Goal: Transaction & Acquisition: Purchase product/service

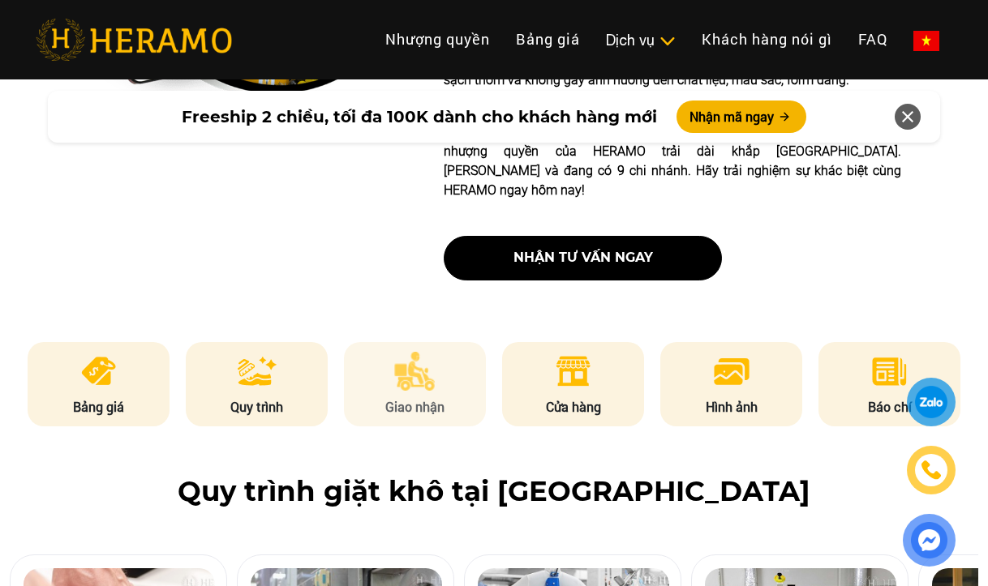
click at [444, 342] on li "Giao nhận" at bounding box center [415, 384] width 143 height 84
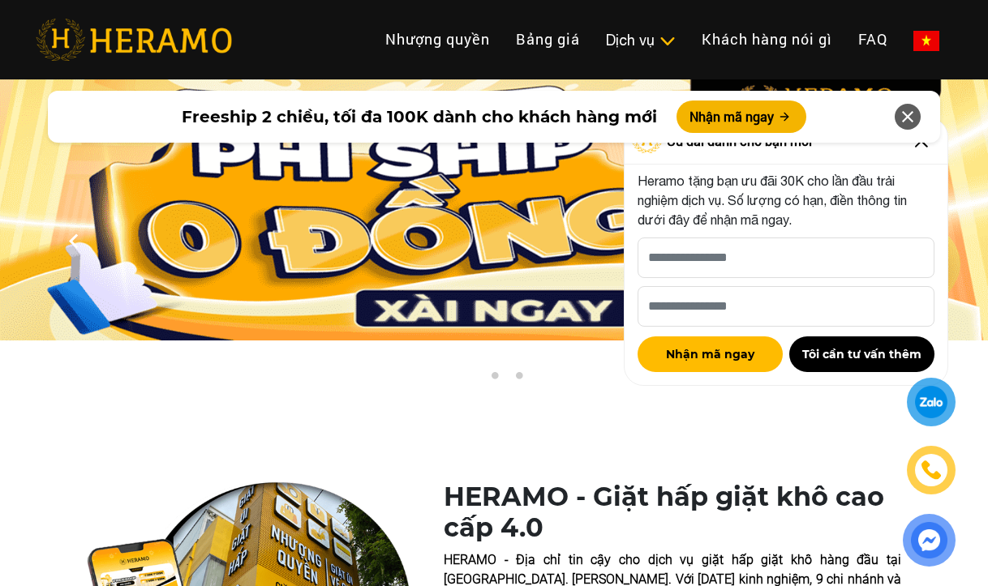
scroll to position [487, 0]
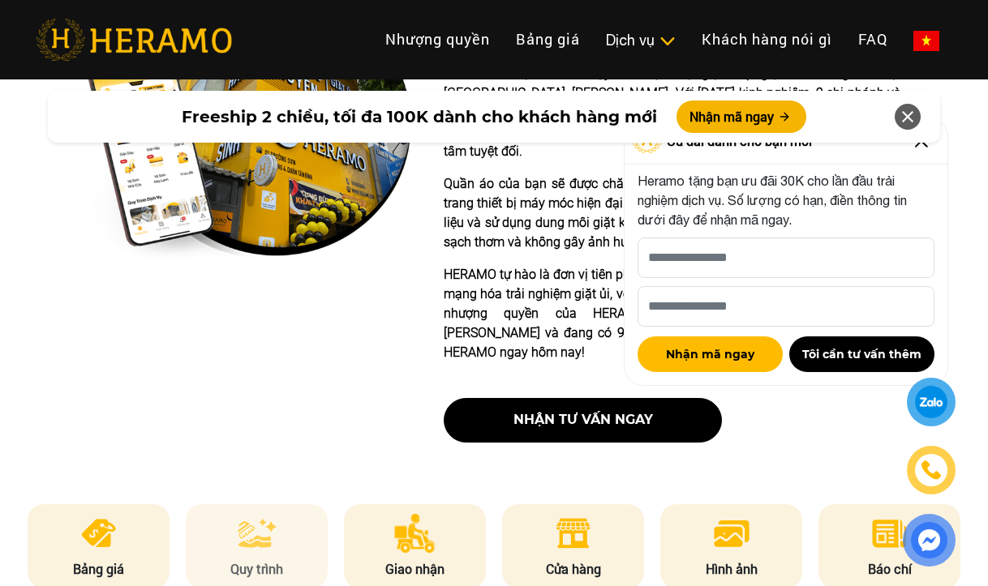
click at [230, 506] on li "Quy trình" at bounding box center [257, 546] width 143 height 84
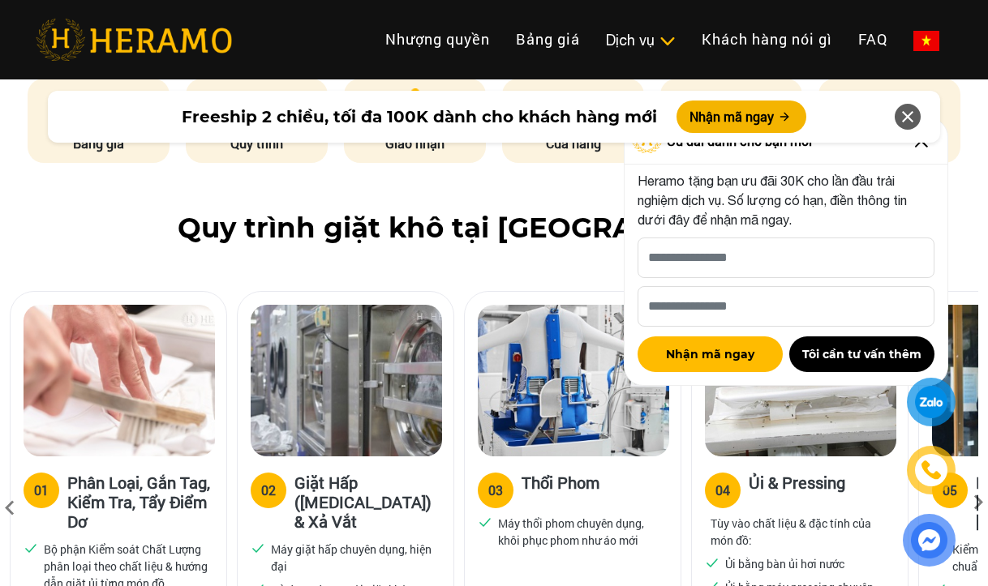
scroll to position [842, 0]
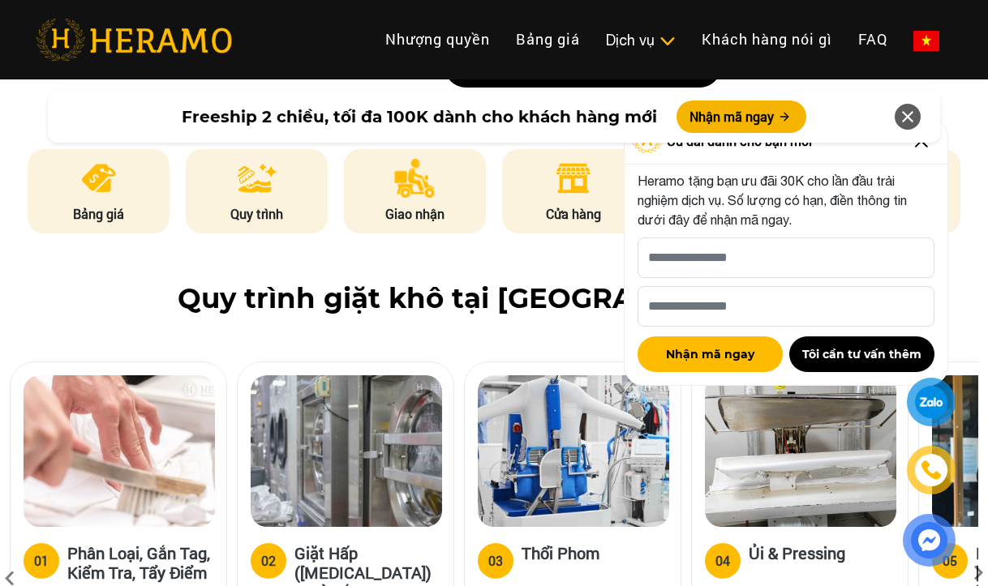
click at [905, 114] on icon at bounding box center [907, 116] width 19 height 29
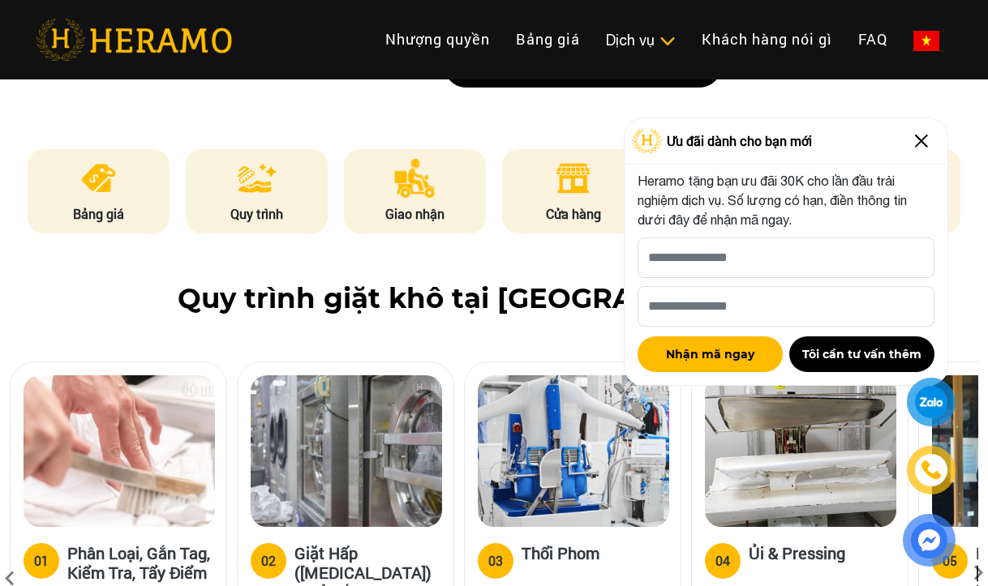
click at [921, 138] on img at bounding box center [921, 141] width 26 height 26
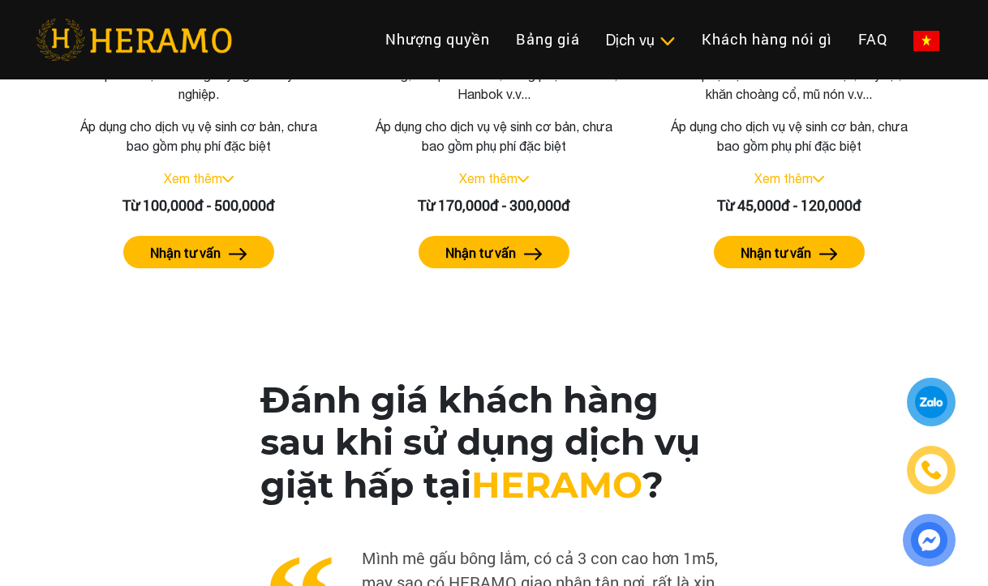
scroll to position [3924, 0]
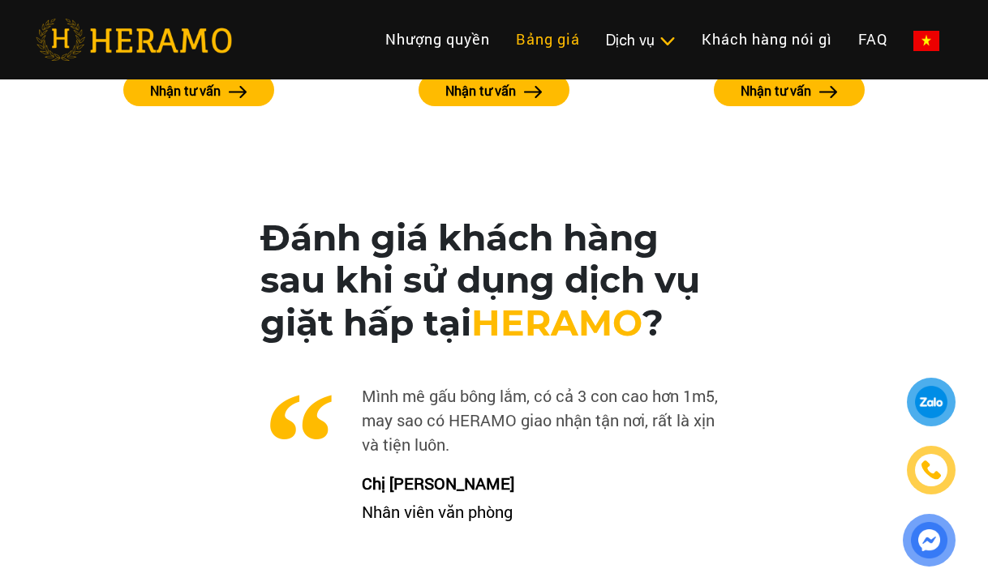
click at [550, 41] on link "Bảng giá" at bounding box center [548, 39] width 90 height 35
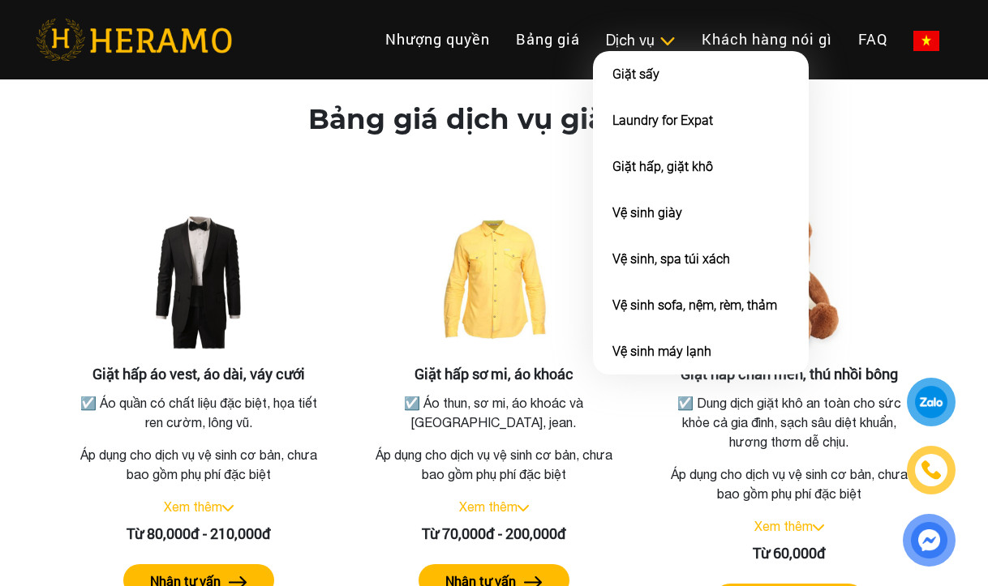
click at [621, 42] on div "Dịch vụ" at bounding box center [641, 40] width 70 height 22
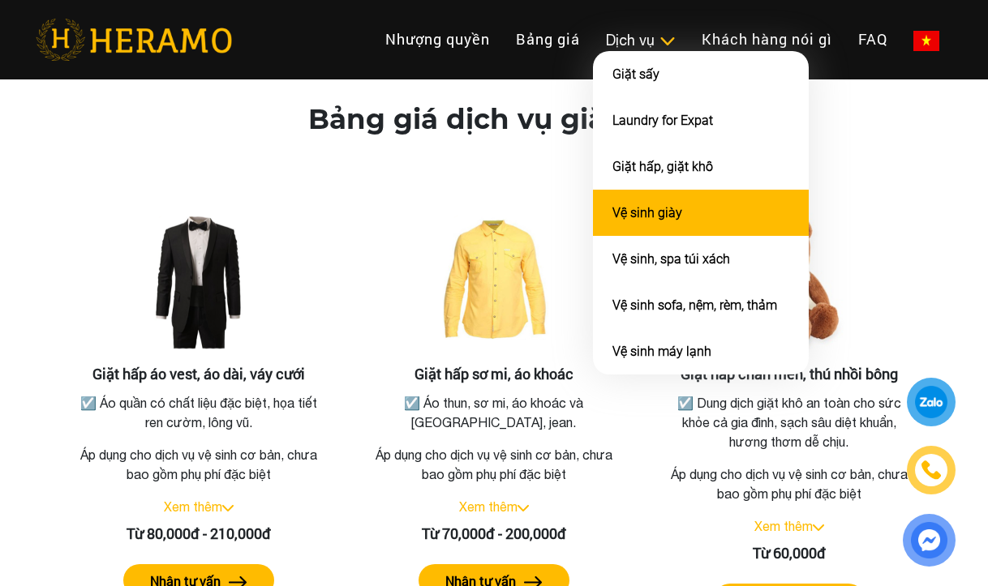
click at [656, 218] on link "Vệ sinh giày" at bounding box center [647, 212] width 70 height 15
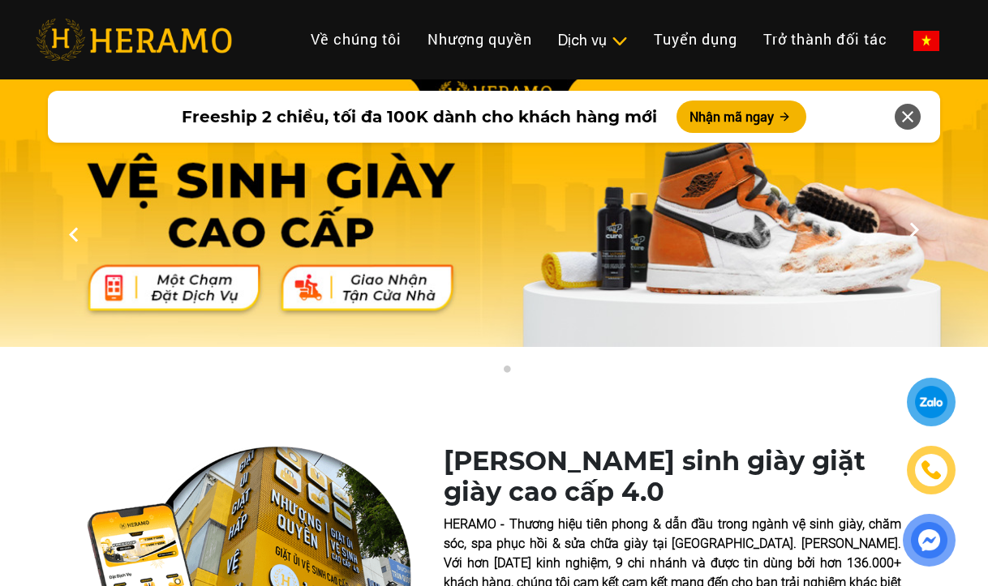
click at [369, 281] on img at bounding box center [494, 210] width 988 height 274
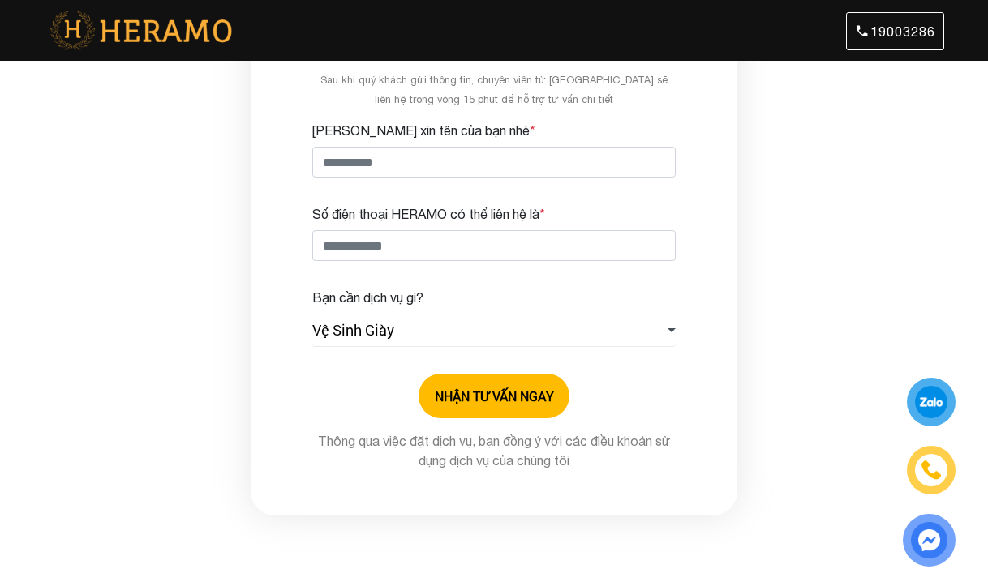
scroll to position [492, 0]
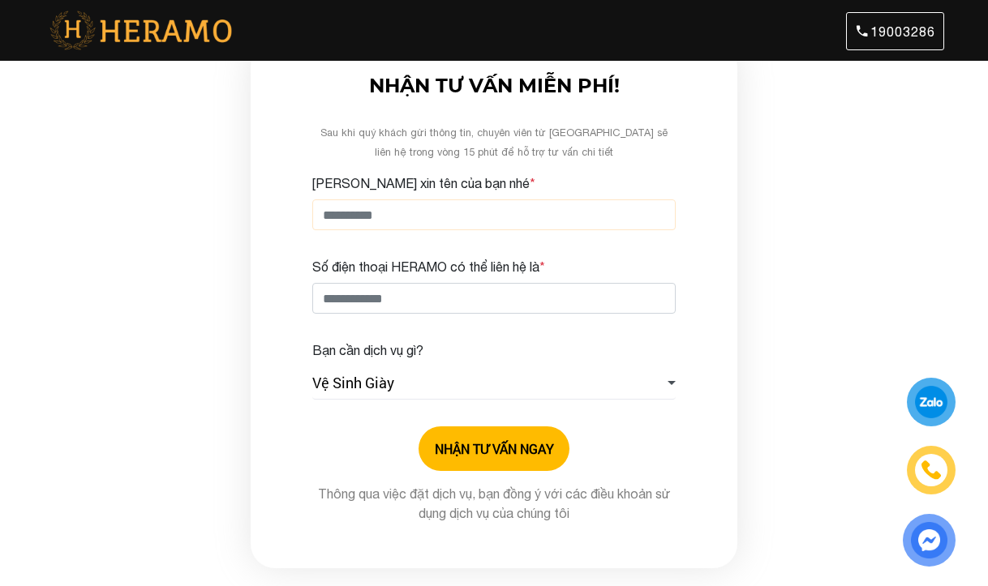
click at [422, 203] on input "Cho HERAMO xin tên của bạn nhé *" at bounding box center [493, 215] width 363 height 31
drag, startPoint x: 222, startPoint y: 265, endPoint x: 277, endPoint y: 298, distance: 64.0
click at [222, 265] on div "Khách hàng nói gì về HERAMO ? Xu cà na đi Đà Lạt ngay mùa mưa đất đỏ, tưởng quă…" at bounding box center [494, 75] width 988 height 988
click at [478, 217] on input "Cho HERAMO xin tên của bạn nhé *" at bounding box center [493, 215] width 363 height 31
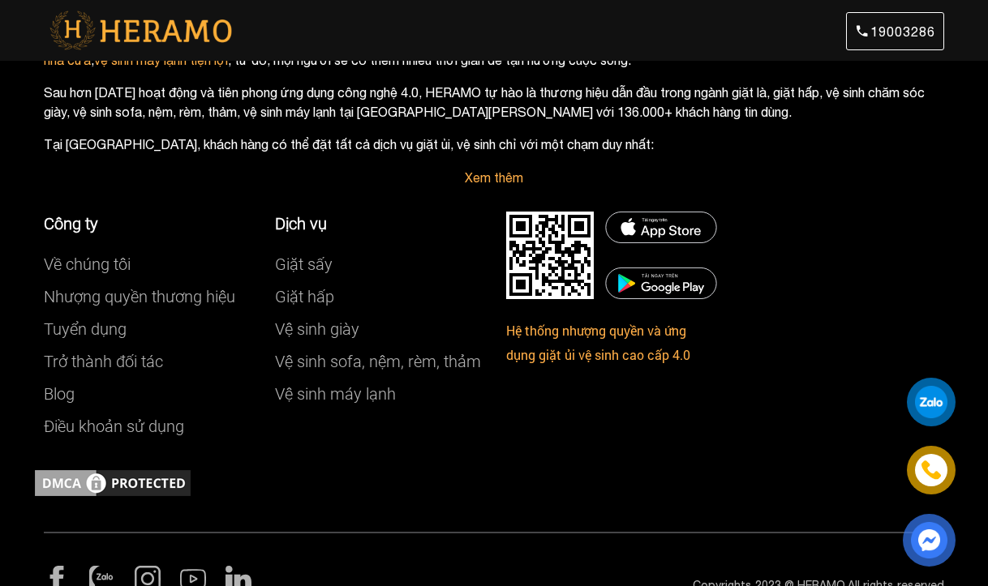
scroll to position [2464, 0]
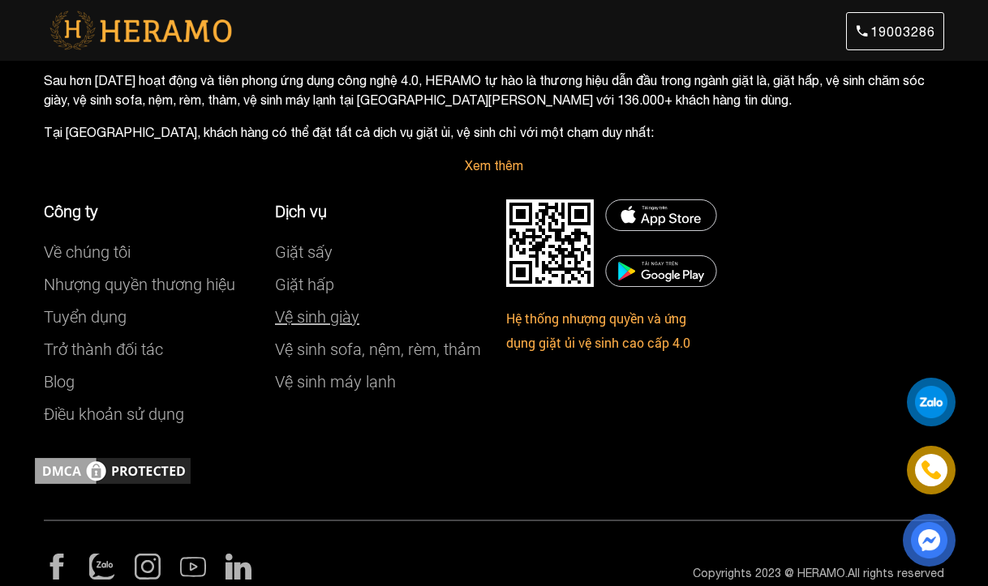
click at [316, 307] on link "Vệ sinh giày" at bounding box center [317, 316] width 84 height 19
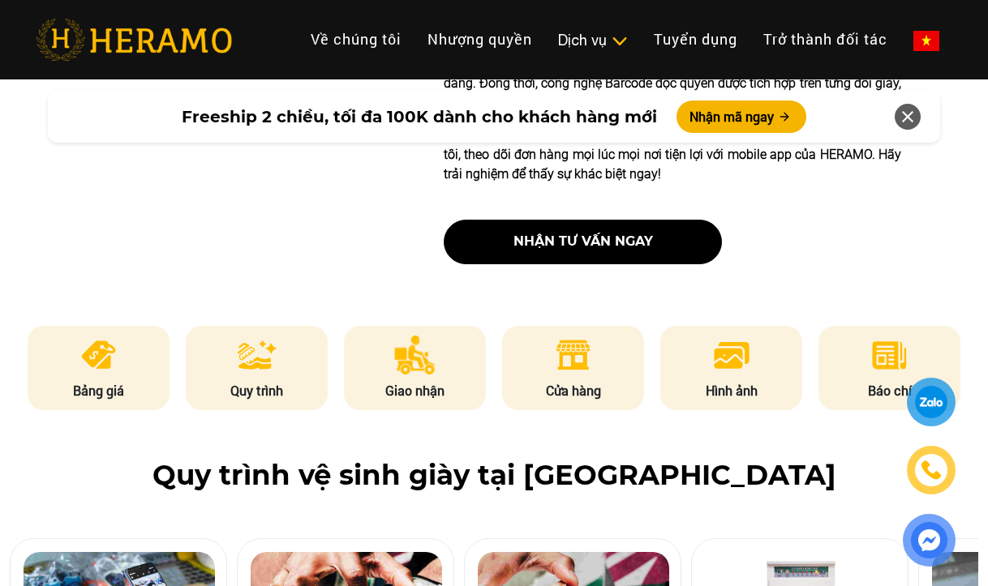
scroll to position [487, 0]
